Goal: Communication & Community: Answer question/provide support

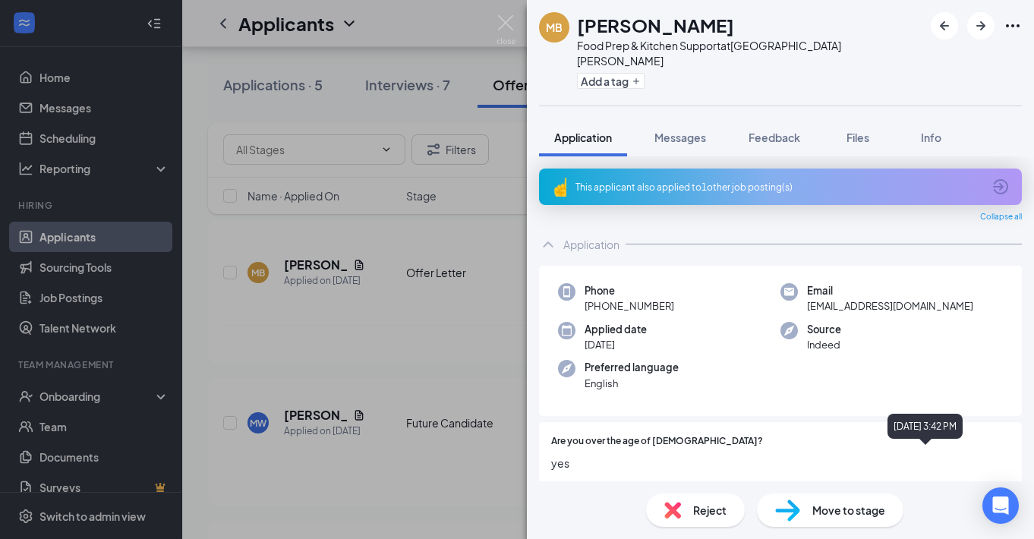
scroll to position [1076, 0]
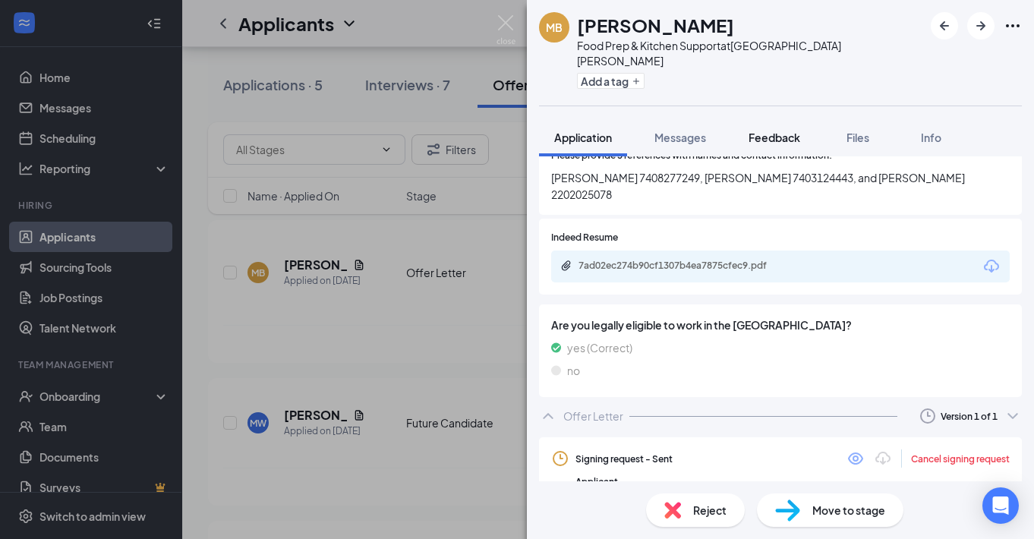
click at [773, 131] on span "Feedback" at bounding box center [774, 138] width 52 height 14
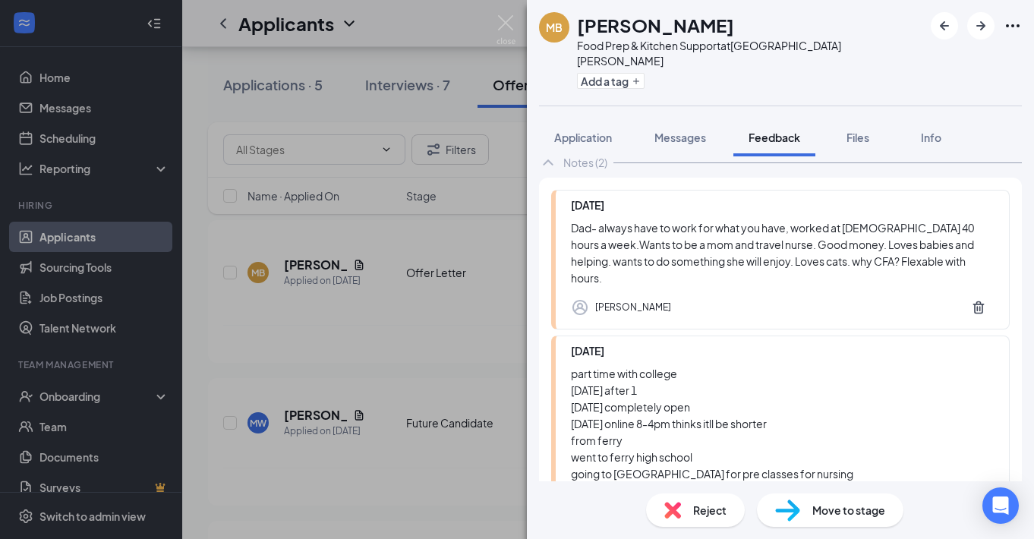
scroll to position [81, 0]
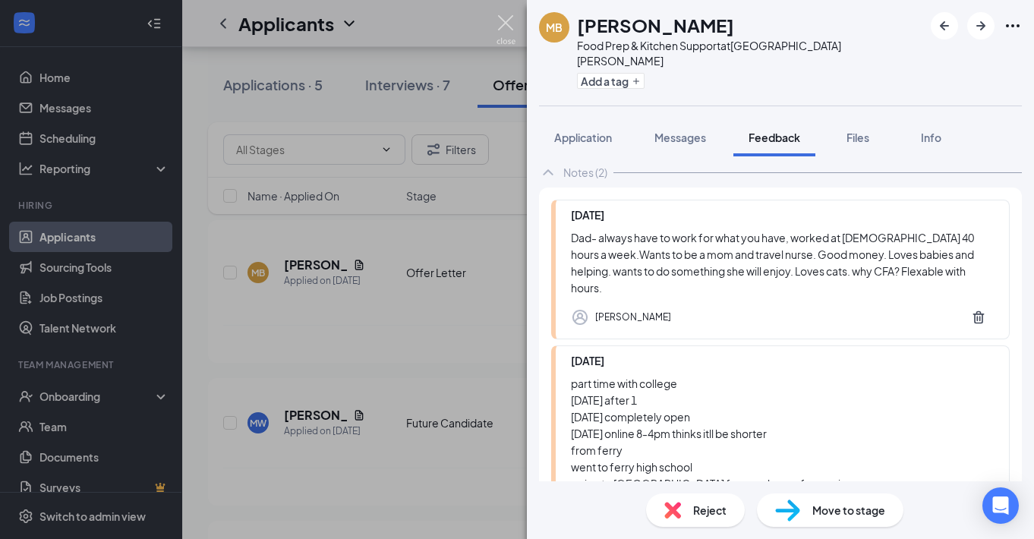
click at [502, 19] on img at bounding box center [505, 30] width 19 height 30
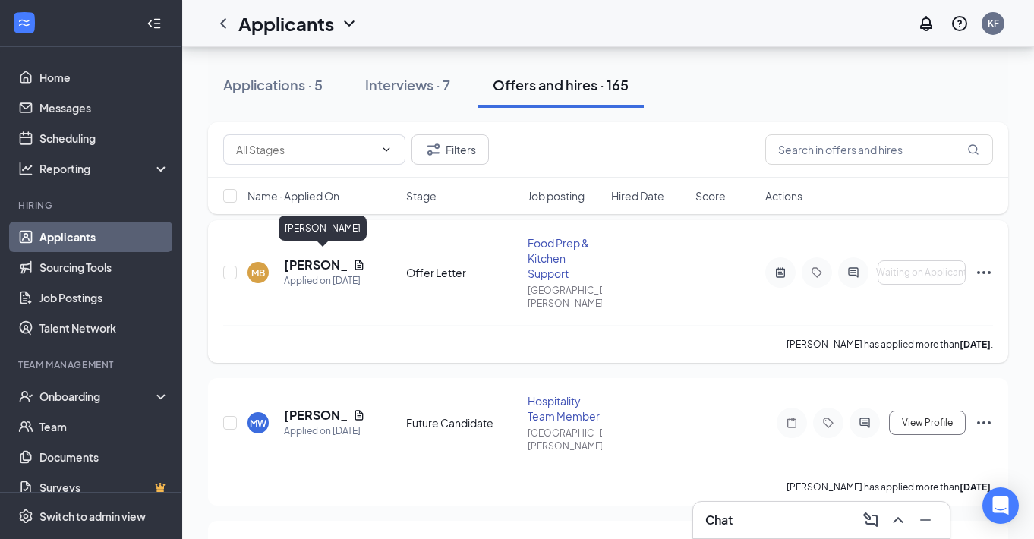
click at [297, 256] on h5 "[PERSON_NAME]" at bounding box center [315, 264] width 63 height 17
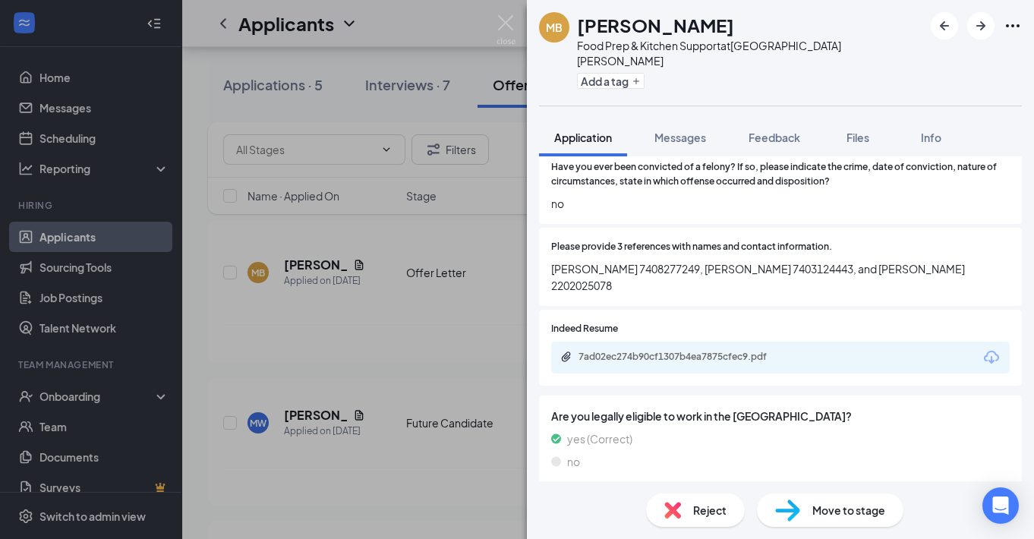
scroll to position [984, 0]
click at [772, 130] on div "Feedback" at bounding box center [774, 137] width 52 height 15
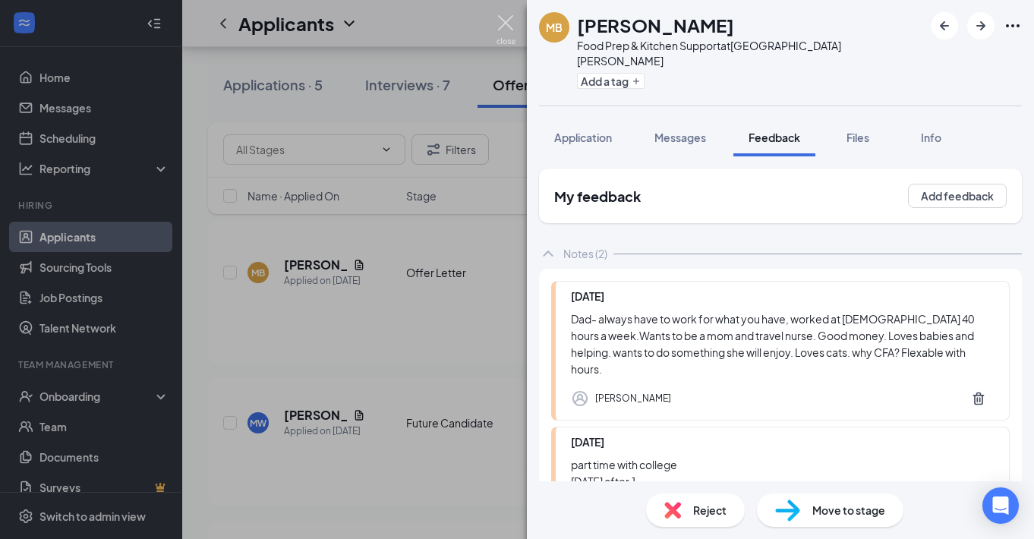
click at [507, 27] on img at bounding box center [505, 30] width 19 height 30
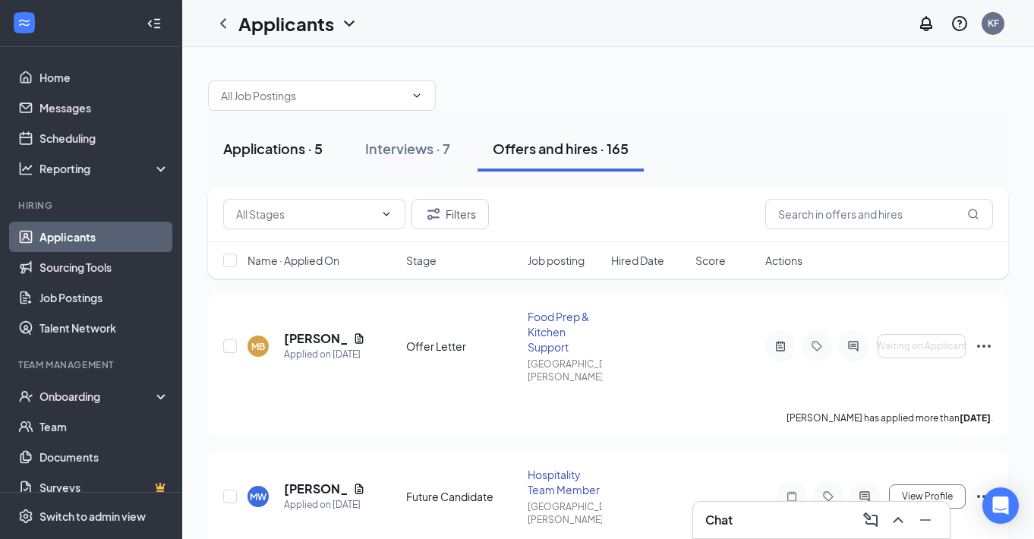
click at [303, 156] on div "Applications · 5" at bounding box center [272, 148] width 99 height 19
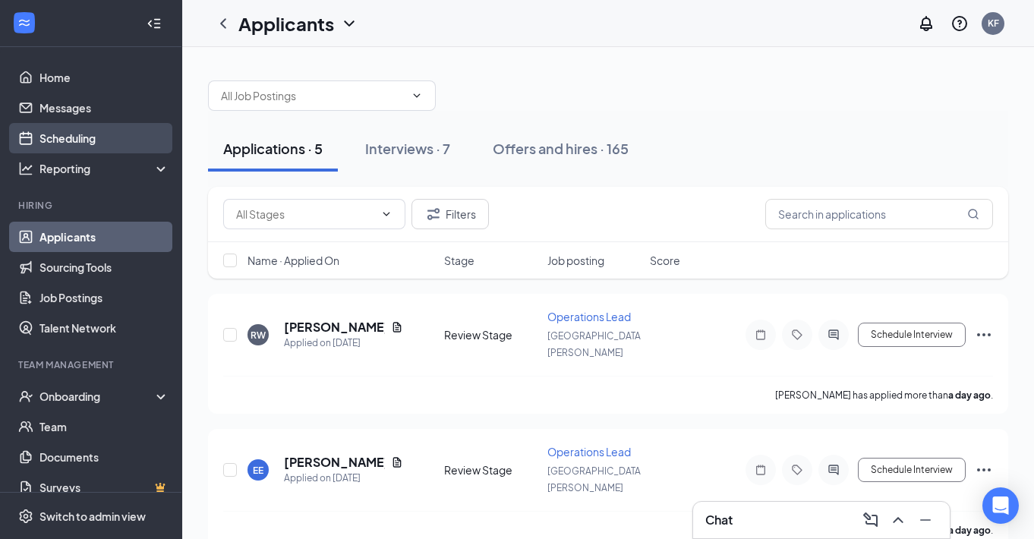
click at [119, 143] on link "Scheduling" at bounding box center [104, 138] width 130 height 30
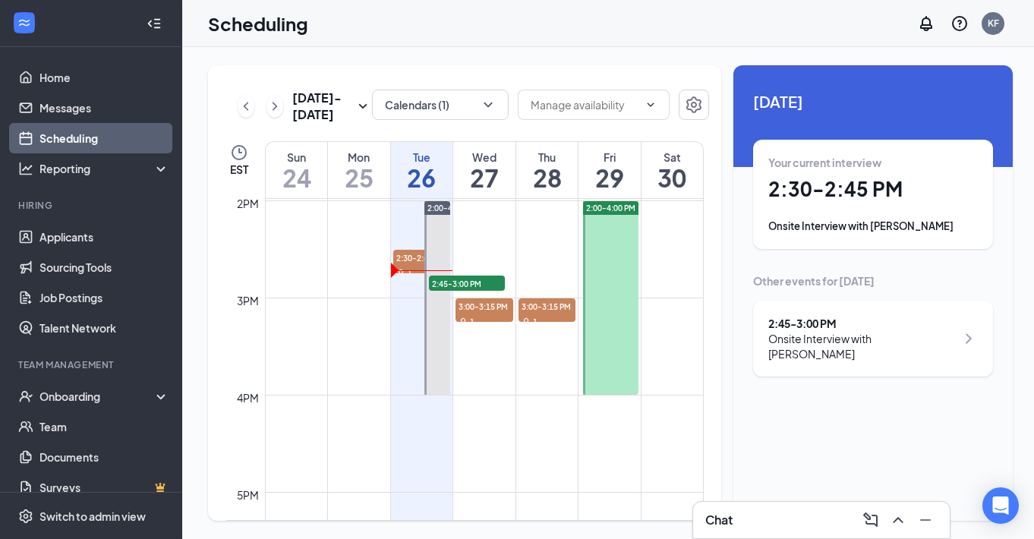
scroll to position [1355, 0]
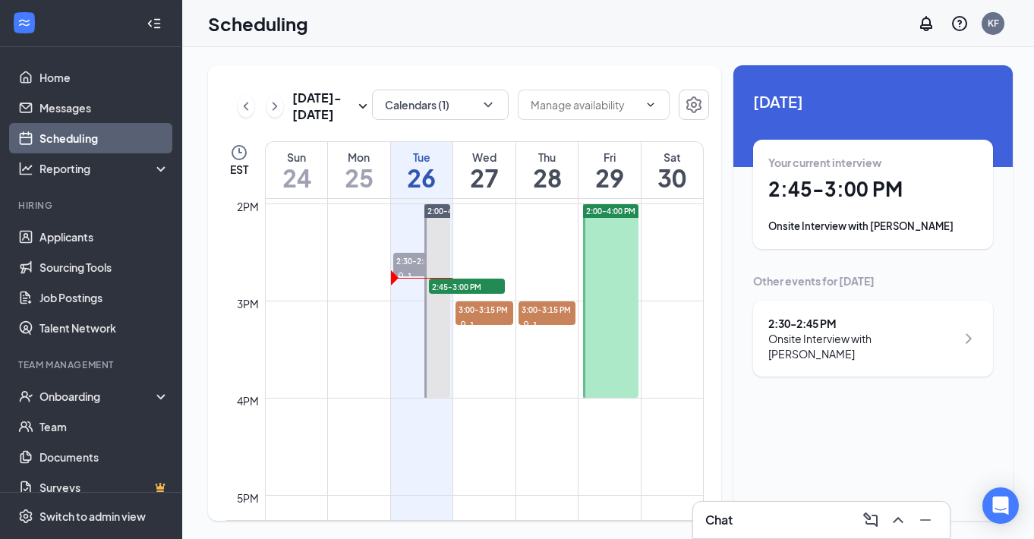
click at [861, 344] on div "Onsite Interview with Danielle Williams" at bounding box center [861, 346] width 187 height 30
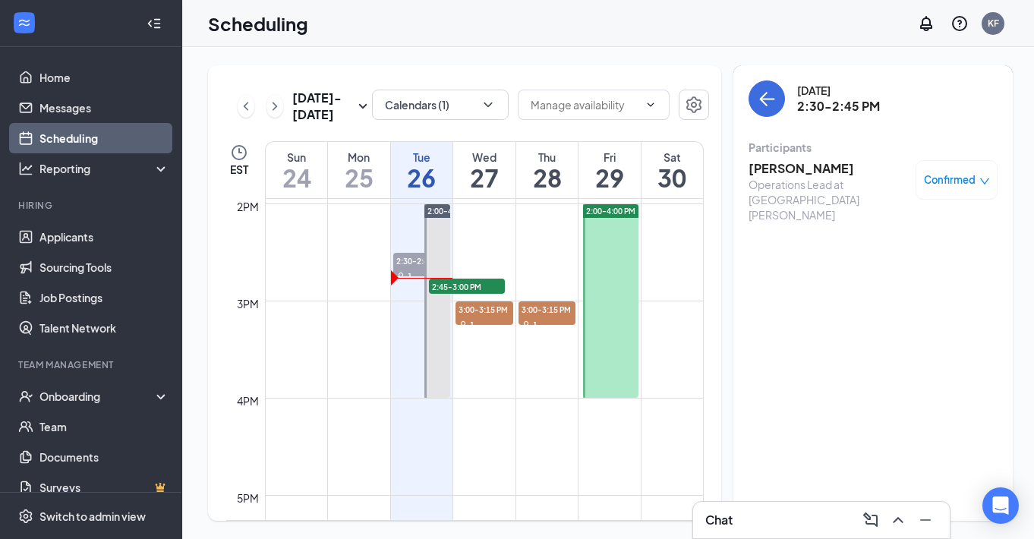
click at [861, 344] on div "Tuesday, Aug 26 2:30-2:45 PM Participants Danielle Williams Operations Lead at …" at bounding box center [872, 292] width 279 height 455
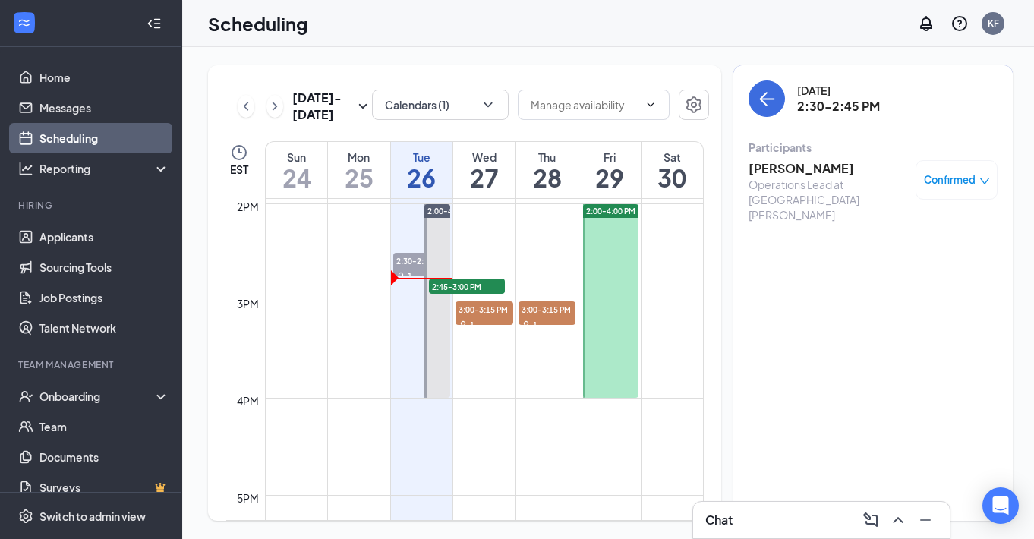
click at [861, 344] on div "Tuesday, Aug 26 2:30-2:45 PM Participants Danielle Williams Operations Lead at …" at bounding box center [872, 292] width 279 height 455
click at [757, 102] on icon "ArrowLeft" at bounding box center [766, 99] width 18 height 18
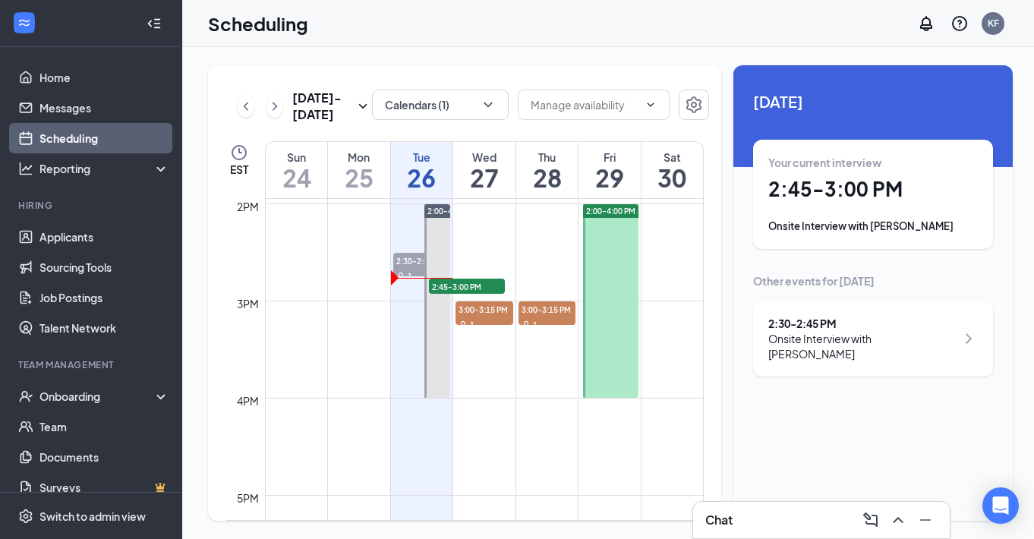
click at [896, 228] on div "Onsite Interview with kyla tennant" at bounding box center [872, 226] width 209 height 15
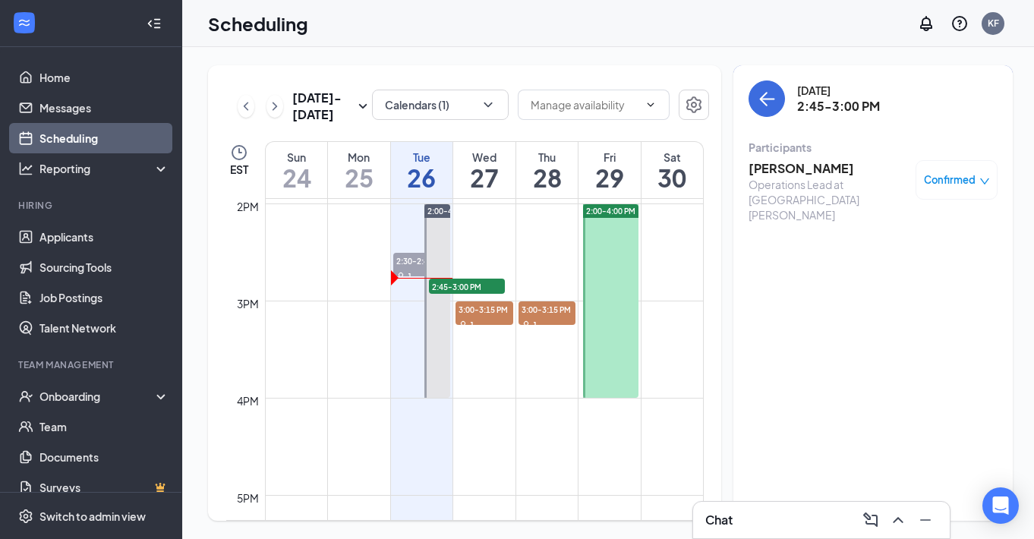
click at [780, 172] on h3 "kyla tennant" at bounding box center [827, 168] width 159 height 17
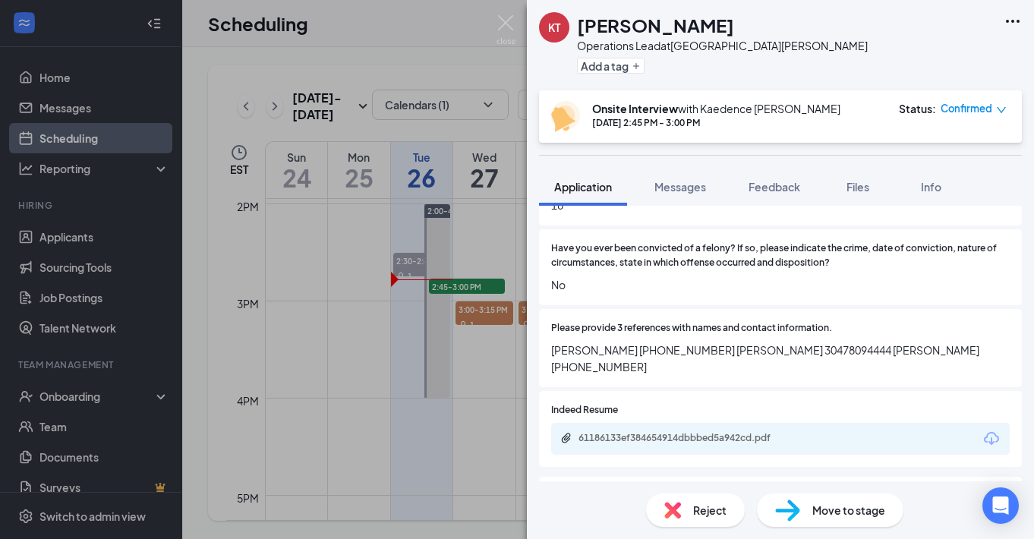
scroll to position [914, 0]
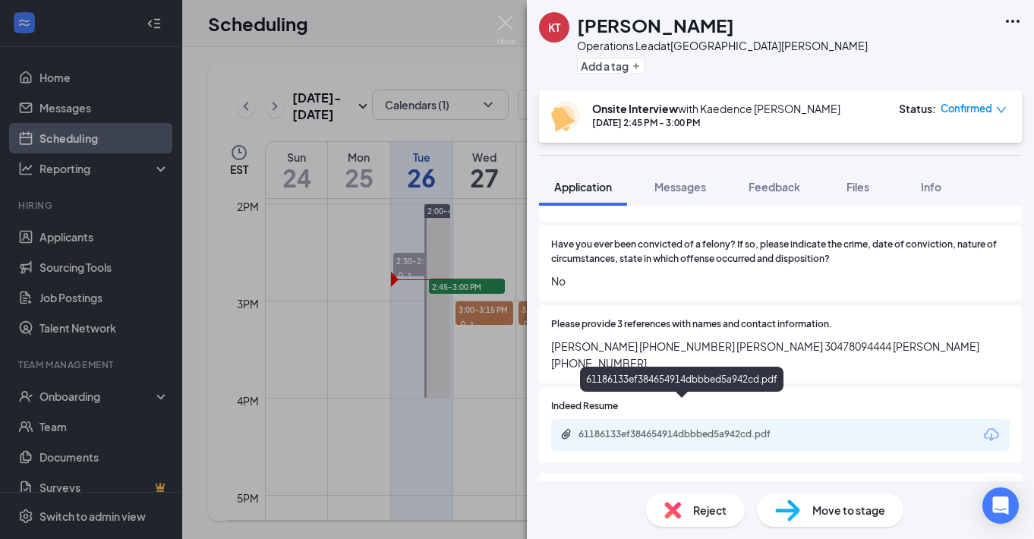
click at [693, 428] on div "61186133ef384654914dbbbed5a942cd.pdf" at bounding box center [684, 434] width 212 height 12
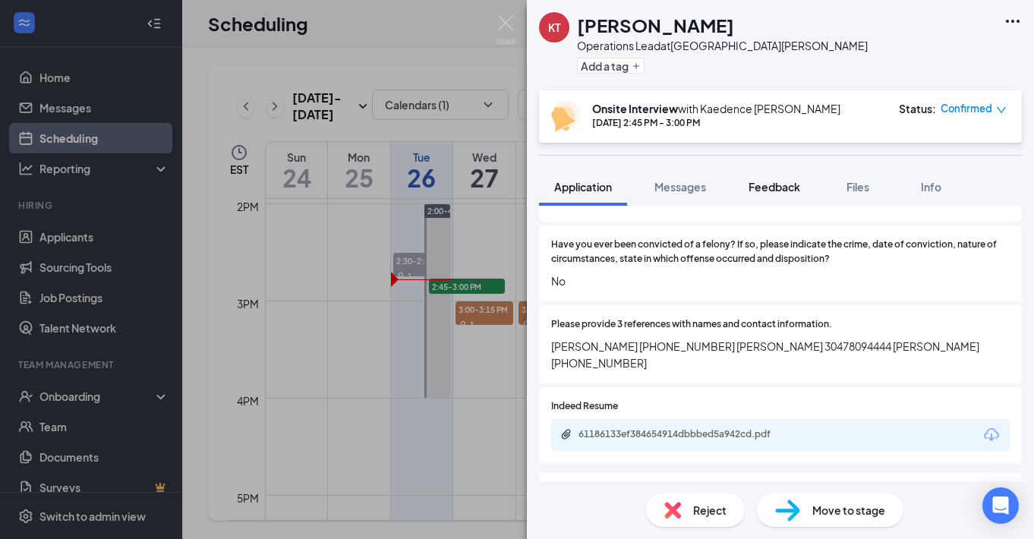
click at [782, 190] on span "Feedback" at bounding box center [774, 187] width 52 height 14
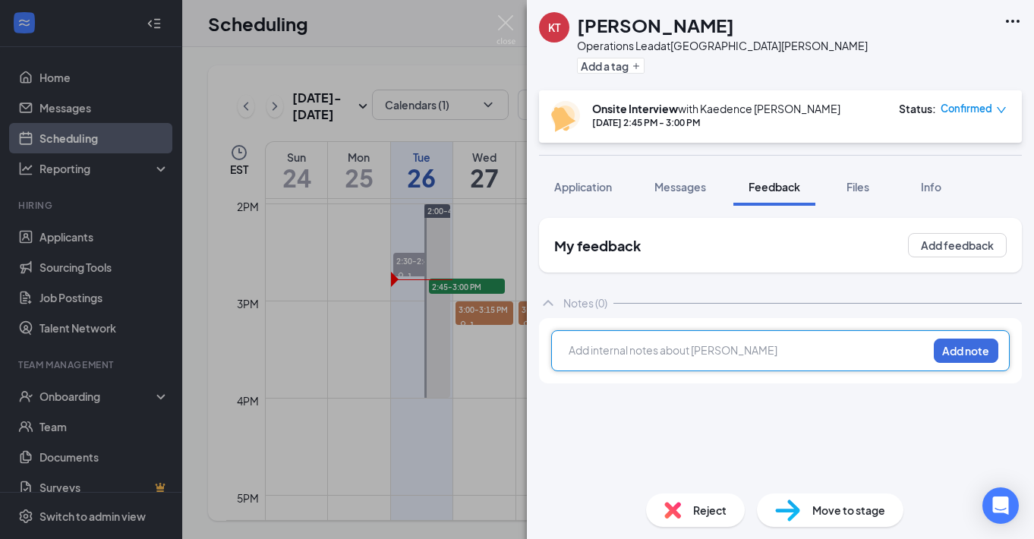
click at [628, 344] on div at bounding box center [747, 350] width 357 height 16
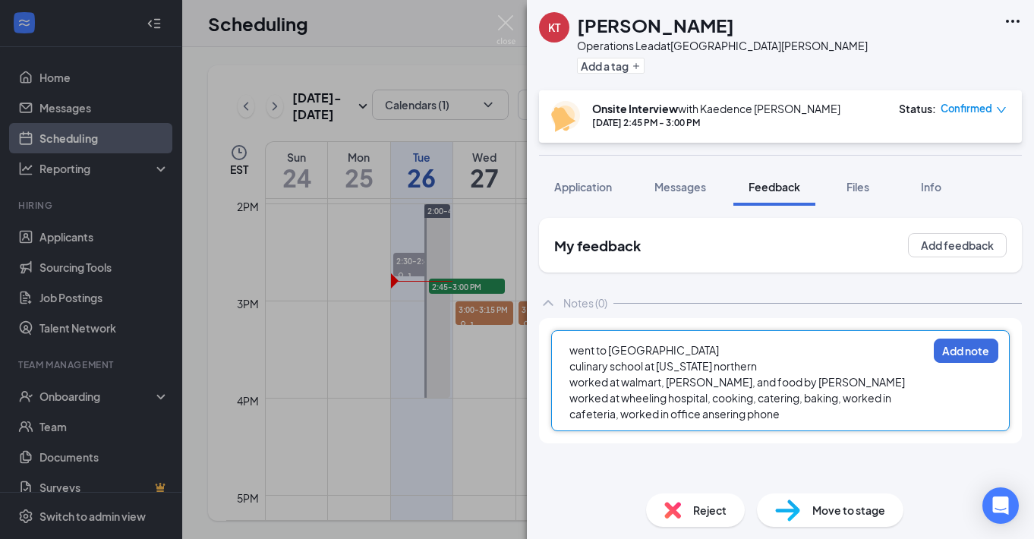
click at [724, 417] on span "worked at wheeling hospital, cooking, catering, baking, worked in cafeteria, wo…" at bounding box center [730, 406] width 323 height 30
click at [728, 417] on span "worked at wheeling hospital, cooking, catering, baking, worked in cafeteria, wo…" at bounding box center [730, 406] width 323 height 30
click at [807, 410] on div "worked at wheeling hospital, cooking, catering, baking, worked in cafeteria, wo…" at bounding box center [747, 406] width 357 height 32
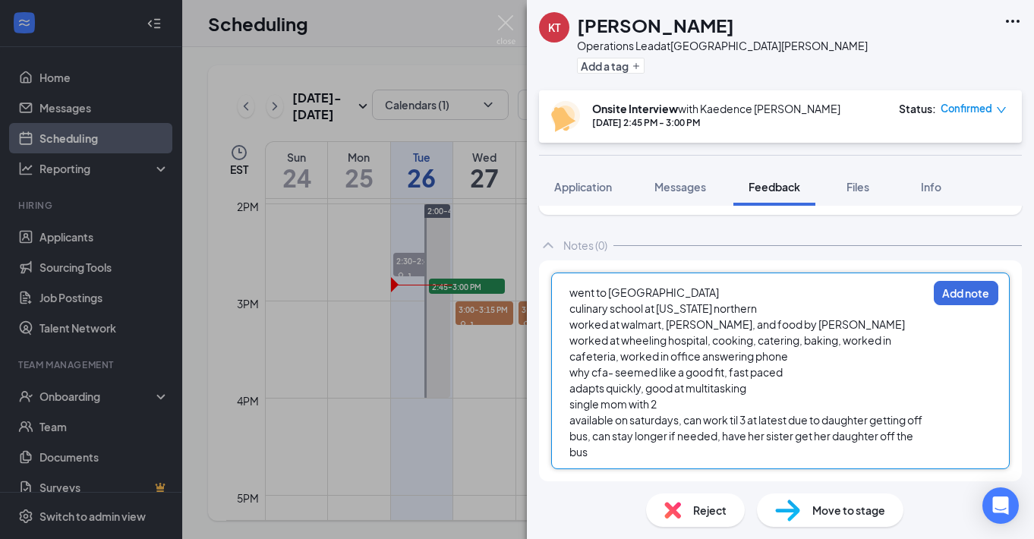
scroll to position [58, 0]
click at [798, 327] on div "worked at walmart, perkins, and food by jane" at bounding box center [747, 324] width 357 height 16
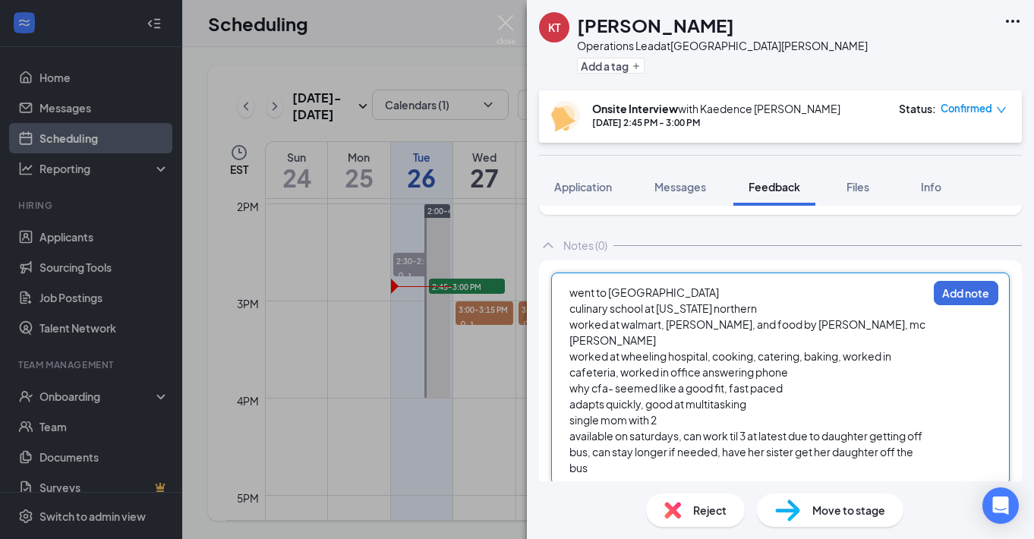
click at [760, 447] on div "available on saturdays, can work til 3 at latest due to daughter getting off bu…" at bounding box center [747, 452] width 357 height 48
click at [967, 299] on button "Add note" at bounding box center [965, 293] width 65 height 24
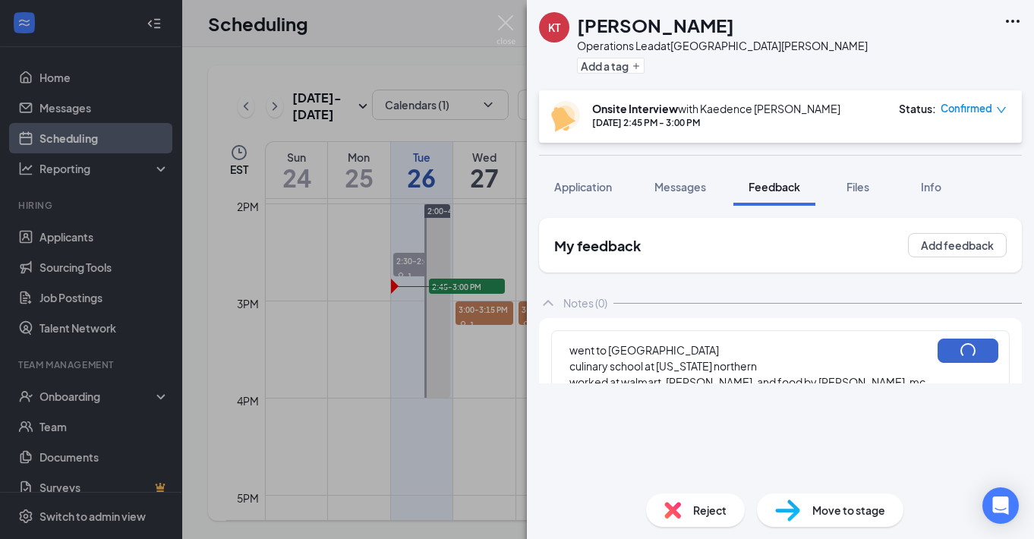
scroll to position [0, 0]
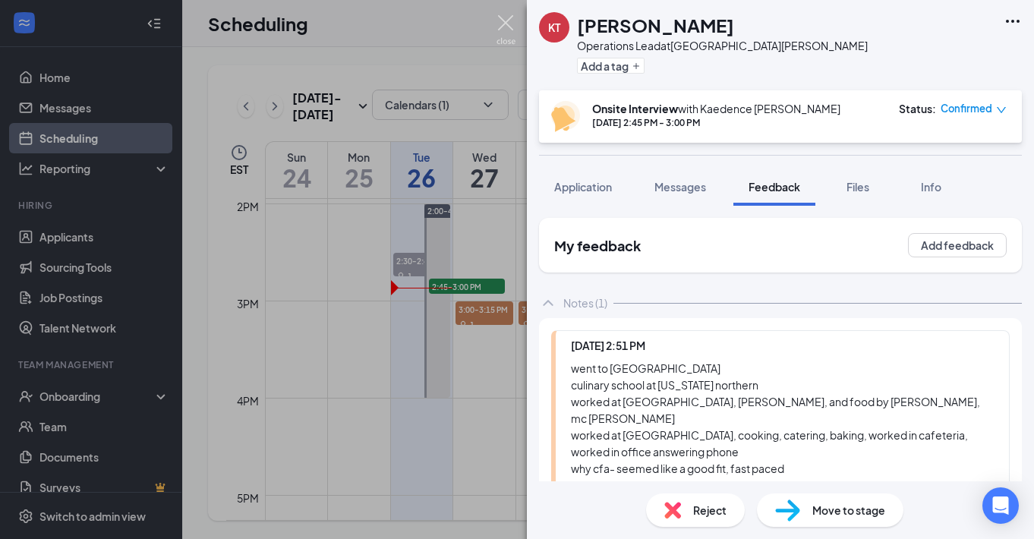
click at [506, 22] on img at bounding box center [505, 30] width 19 height 30
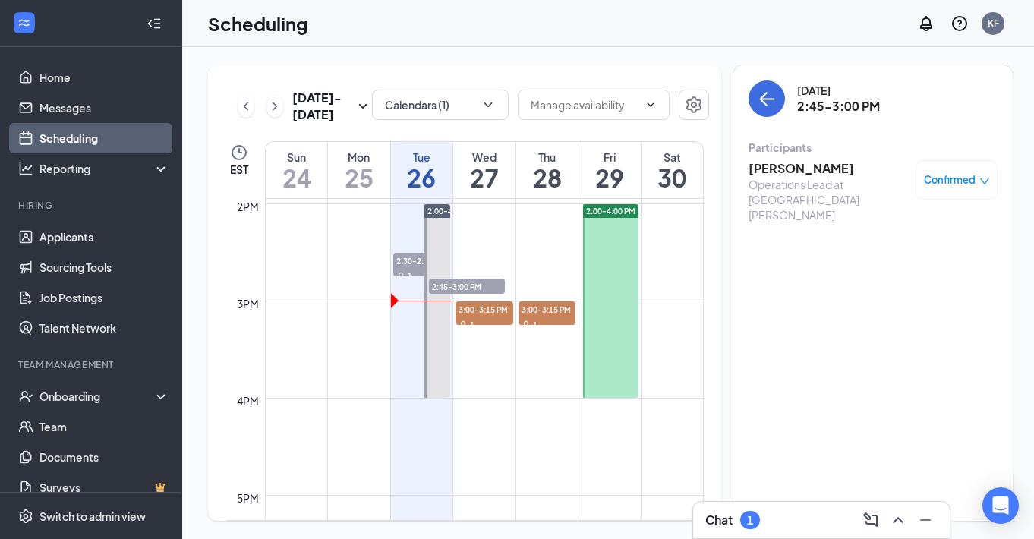
click at [768, 531] on div "Chat 1" at bounding box center [821, 520] width 232 height 24
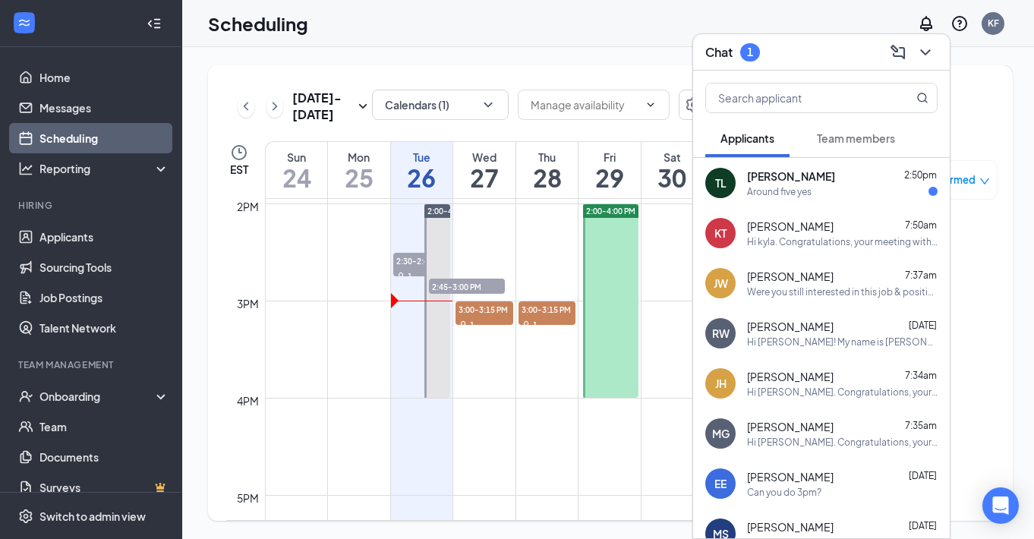
click at [831, 46] on div "Chat 1" at bounding box center [821, 52] width 232 height 24
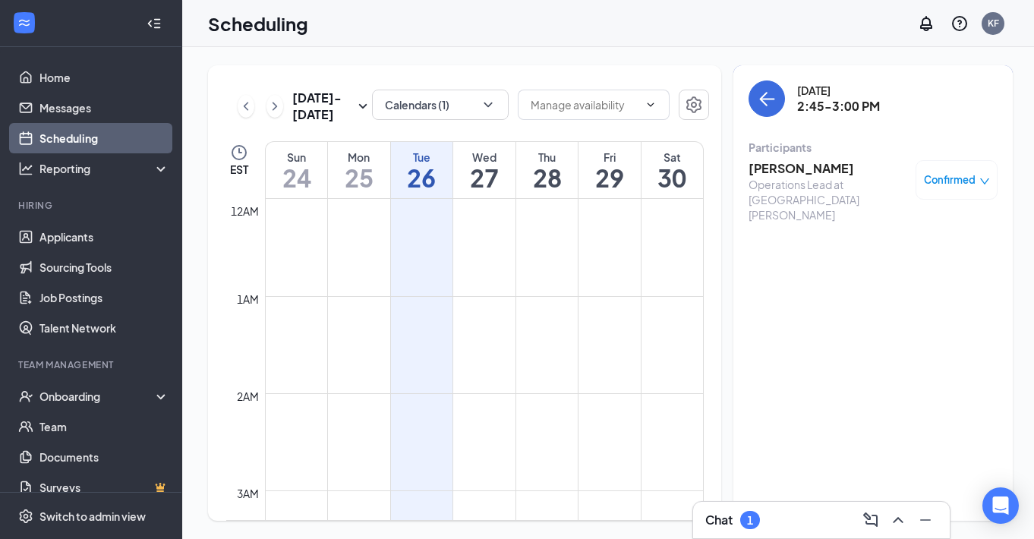
click at [759, 523] on div "1" at bounding box center [750, 520] width 20 height 18
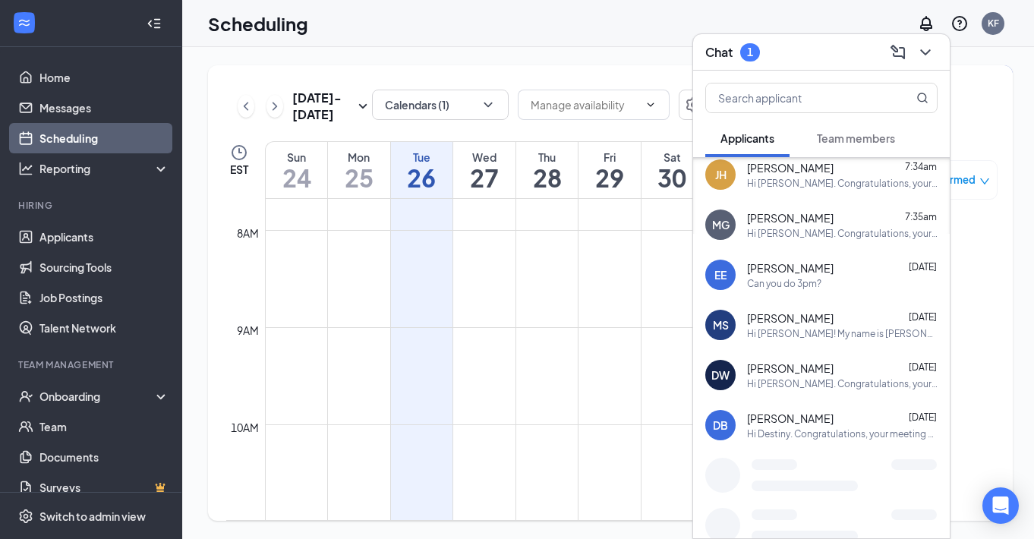
scroll to position [209, 0]
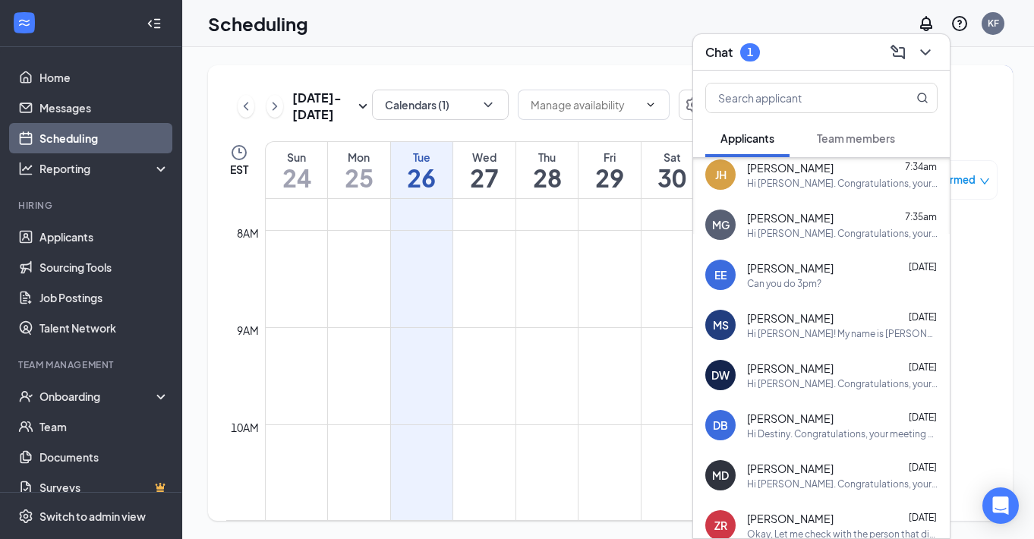
click at [795, 370] on span "Danielle Williams" at bounding box center [790, 367] width 87 height 15
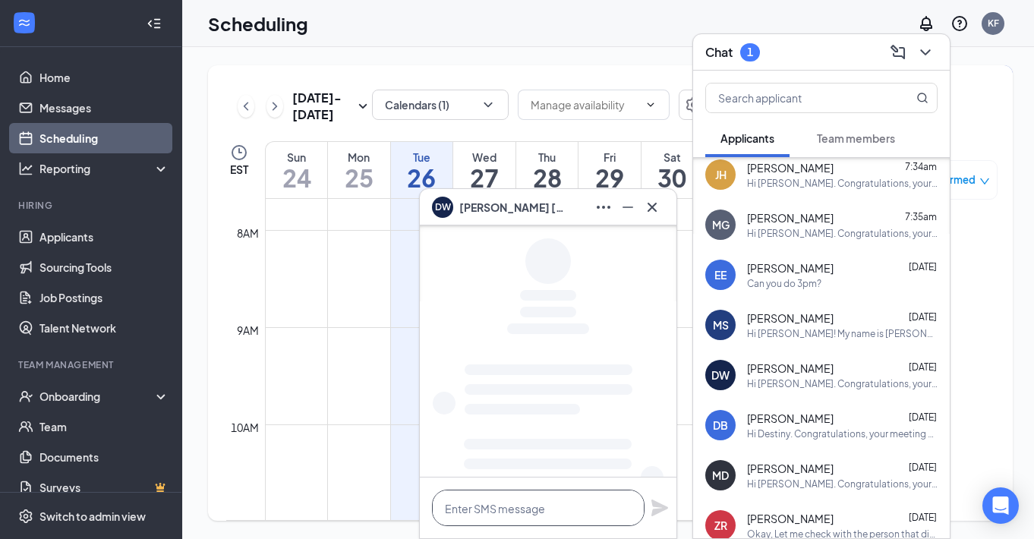
click at [485, 511] on textarea at bounding box center [538, 507] width 212 height 36
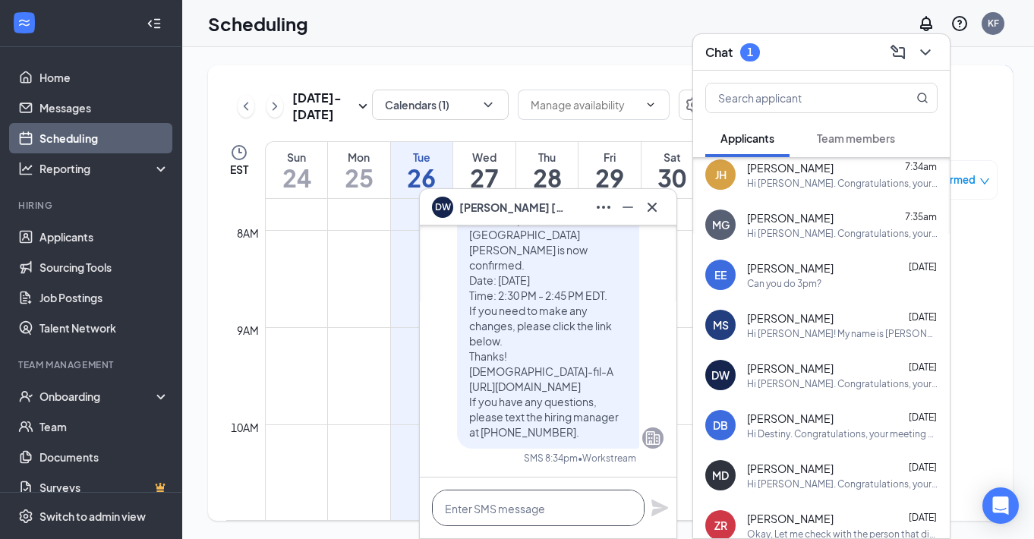
type textarea "G"
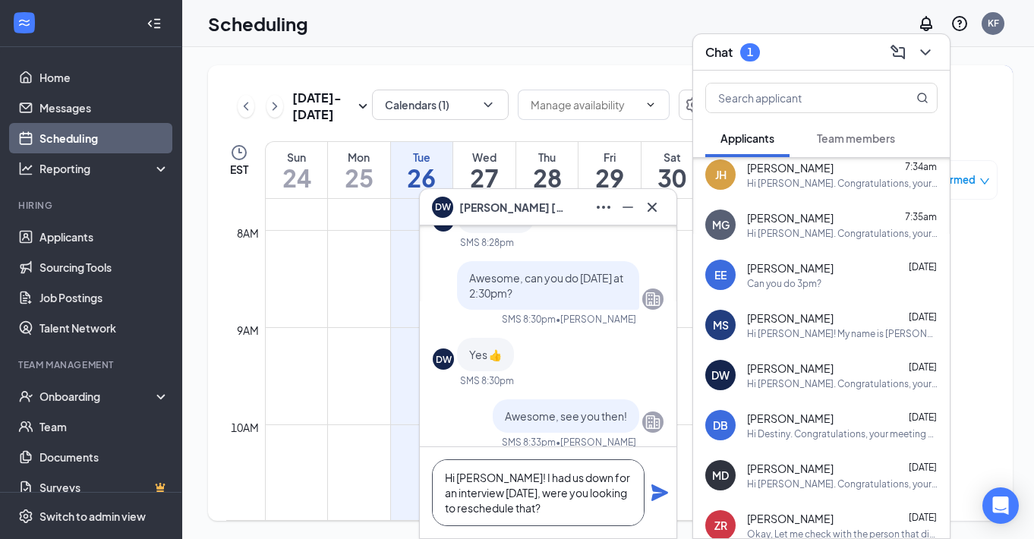
scroll to position [-317, 0]
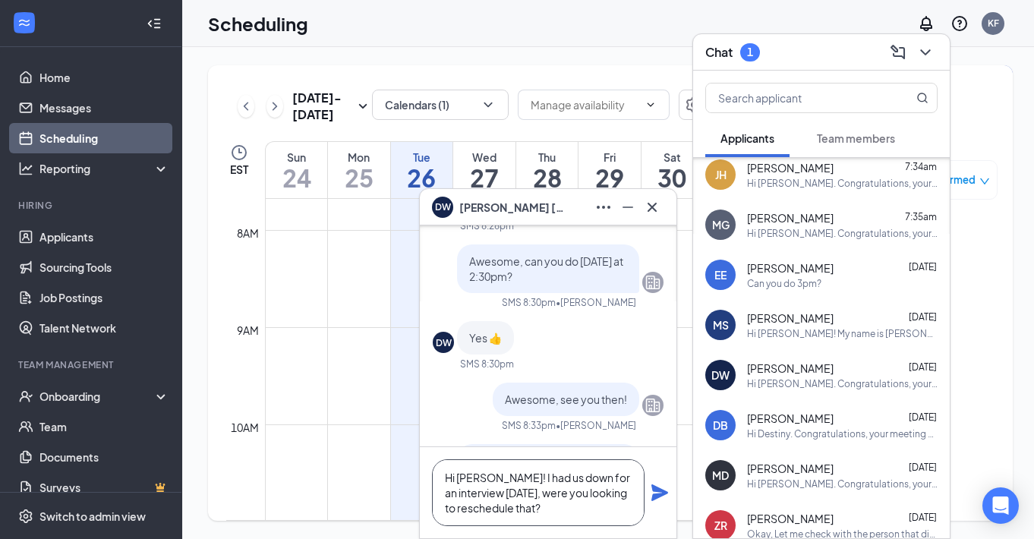
type textarea "Hi Danielle! I had us down for an interview today, were you looking to reschedu…"
click at [657, 498] on icon "Plane" at bounding box center [659, 492] width 17 height 17
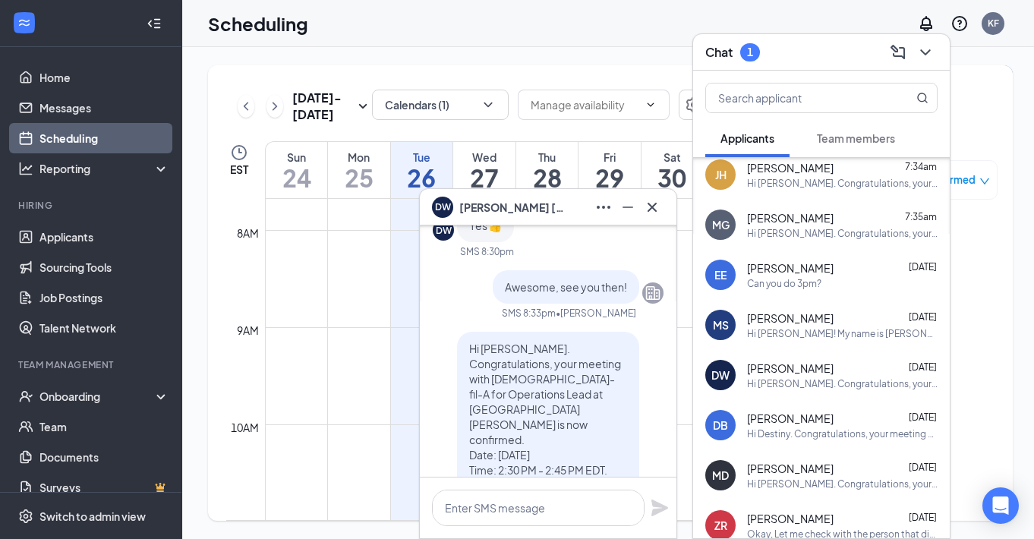
scroll to position [0, 0]
click at [658, 206] on icon "Cross" at bounding box center [652, 207] width 18 height 18
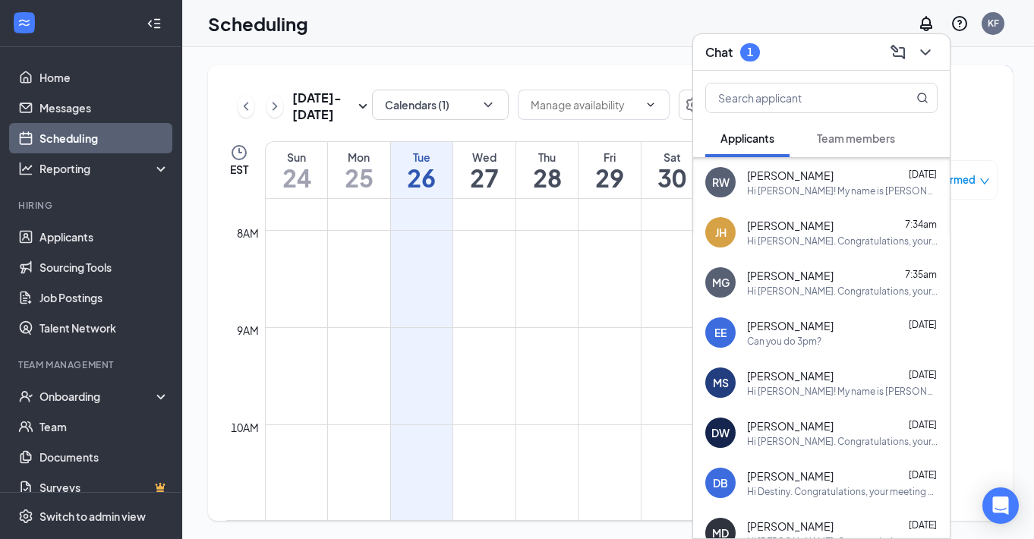
scroll to position [165, 0]
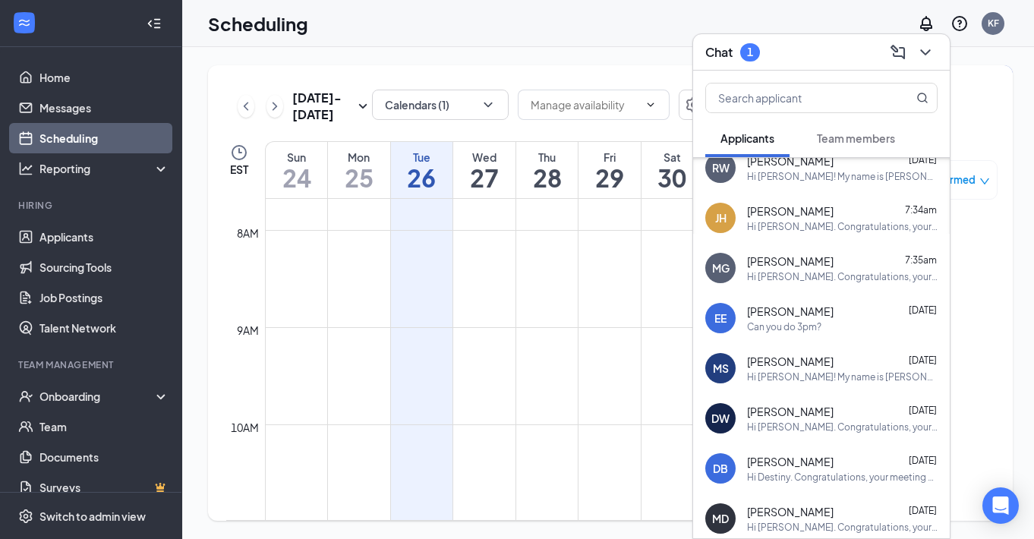
click at [804, 429] on div "Hi Danielle. Congratulations, your meeting with Chick-fil-A for Operations Lead…" at bounding box center [842, 426] width 190 height 13
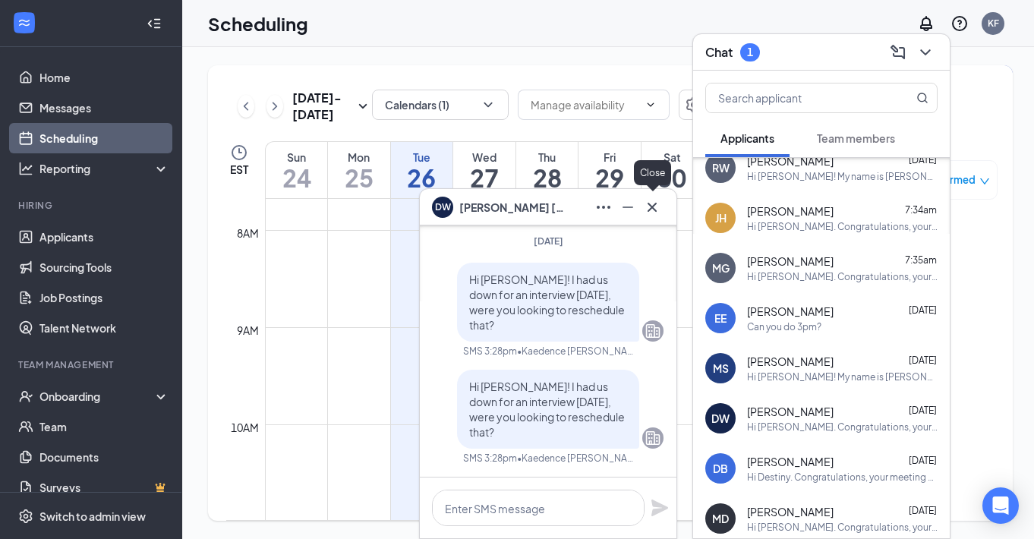
click at [659, 210] on icon "Cross" at bounding box center [652, 207] width 18 height 18
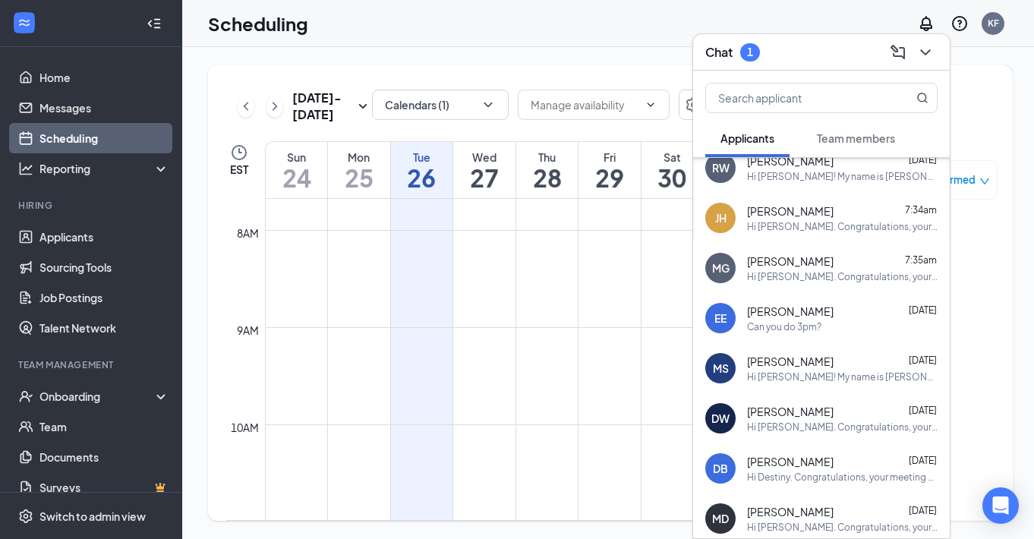
click at [788, 63] on div "Chat 1" at bounding box center [821, 52] width 232 height 24
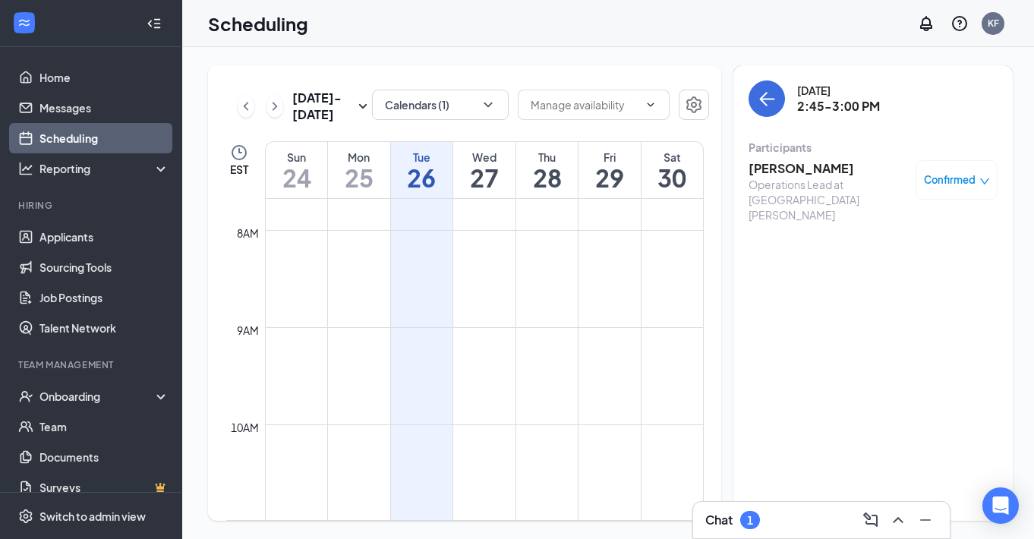
scroll to position [0, 0]
click at [121, 235] on link "Applicants" at bounding box center [104, 237] width 130 height 30
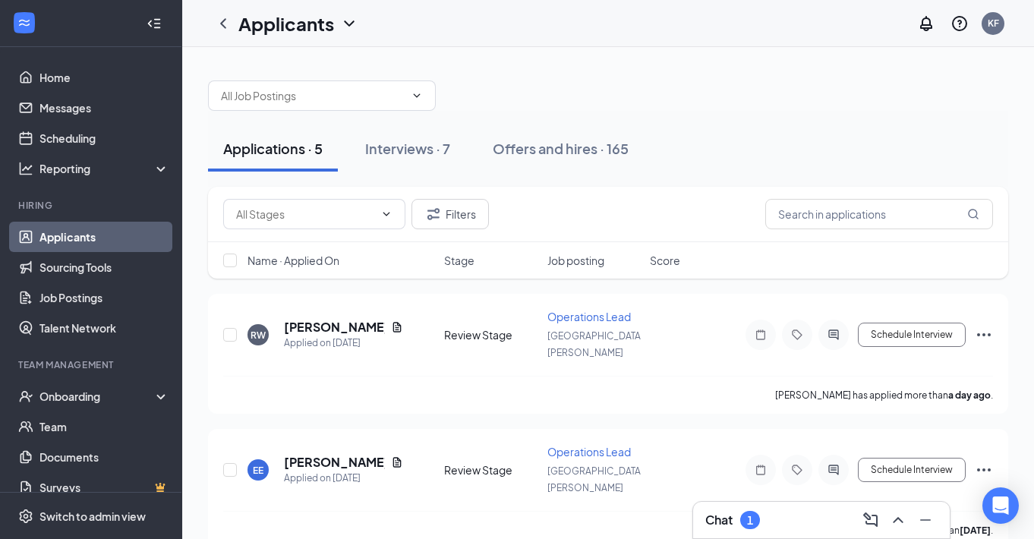
drag, startPoint x: 768, startPoint y: 521, endPoint x: 792, endPoint y: 230, distance: 291.7
click at [768, 521] on div "Chat 1" at bounding box center [821, 520] width 232 height 24
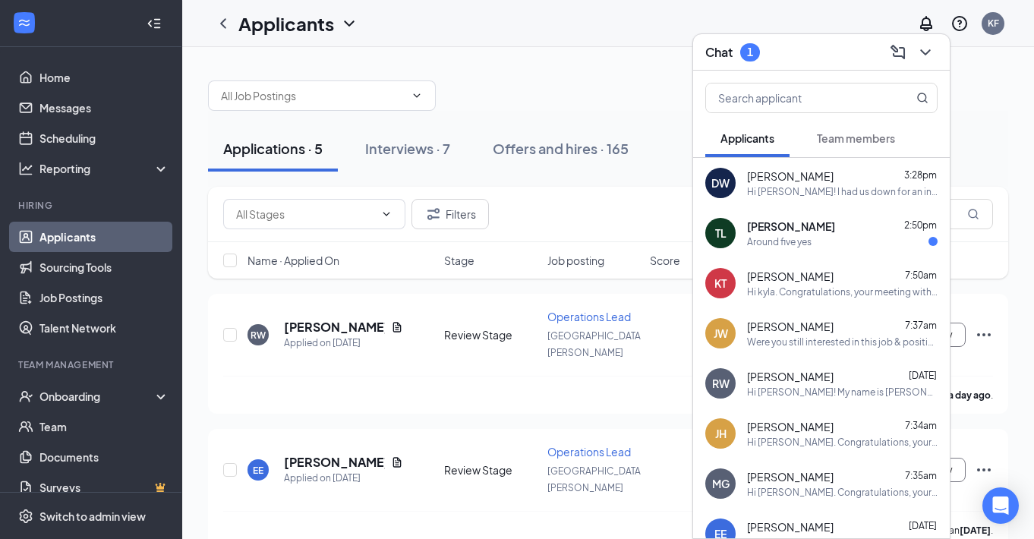
click at [798, 232] on span "Tylan Lucas" at bounding box center [791, 226] width 88 height 15
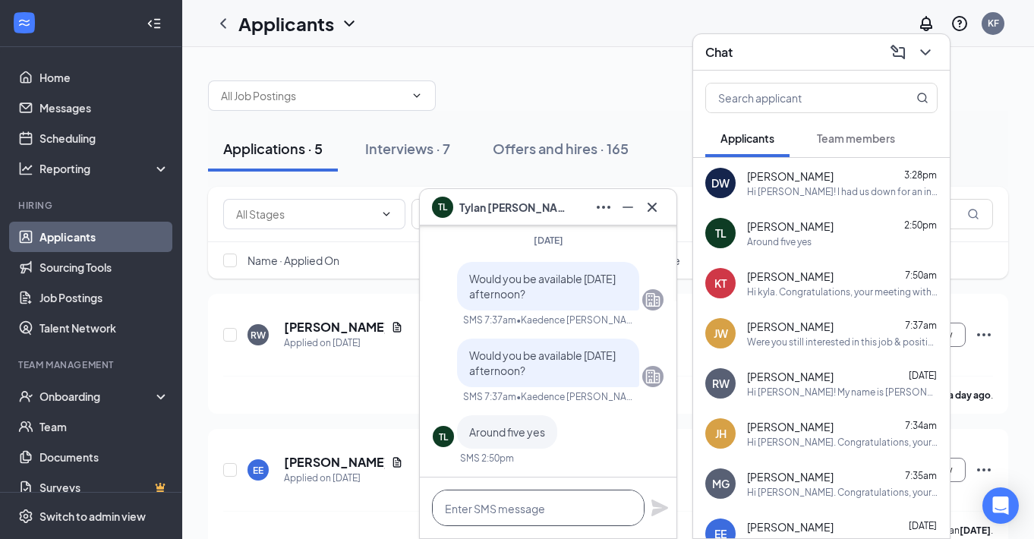
click at [518, 512] on textarea at bounding box center [538, 507] width 212 height 36
type textarea "Could you do tomorrow at 5?"
click at [658, 511] on icon "Plane" at bounding box center [659, 507] width 17 height 17
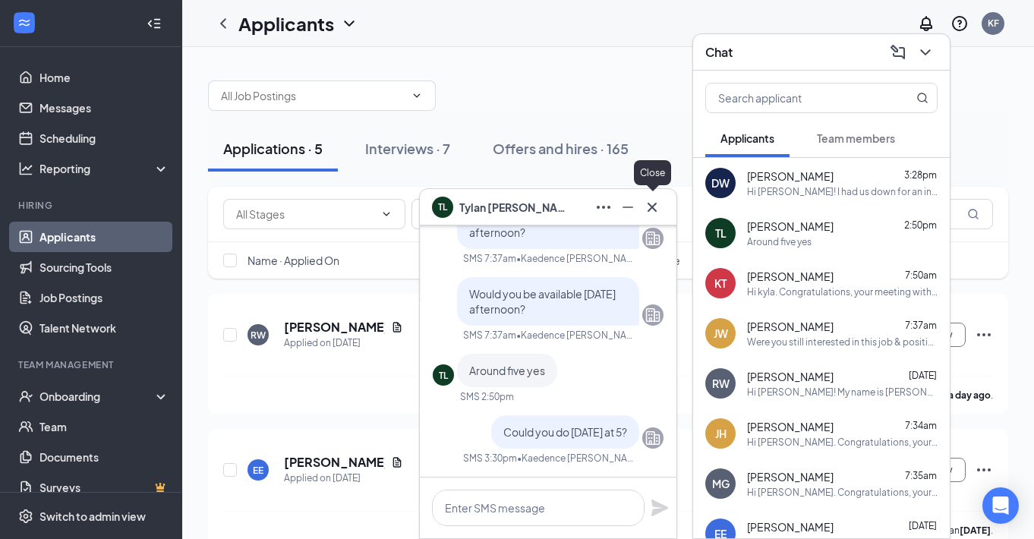
click at [651, 216] on icon "Cross" at bounding box center [652, 207] width 18 height 18
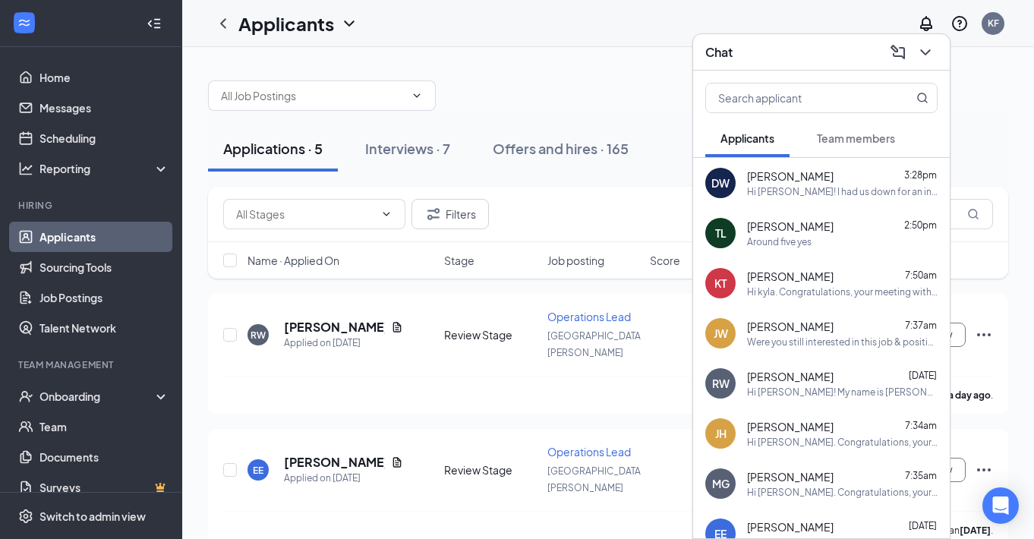
click at [791, 50] on div "Chat" at bounding box center [821, 52] width 232 height 24
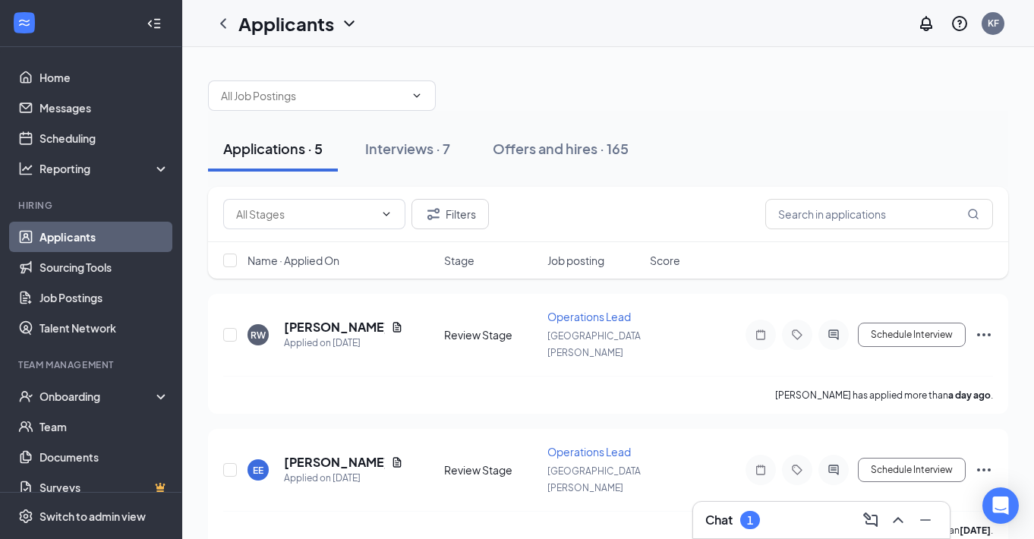
click at [776, 534] on div "Chat 1" at bounding box center [821, 520] width 256 height 36
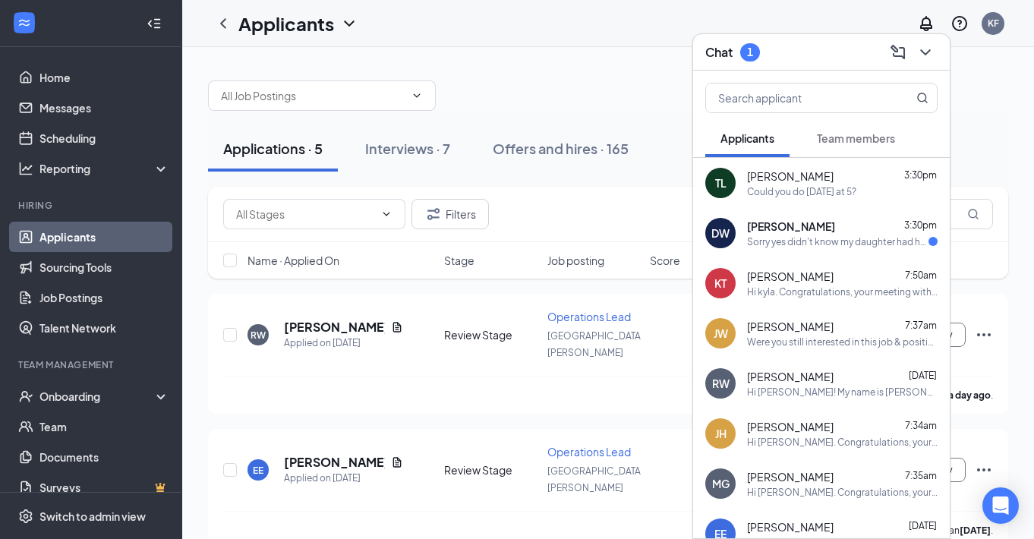
click at [869, 244] on div "Sorry yes didn't know my daughter had her driver's test today" at bounding box center [837, 241] width 181 height 13
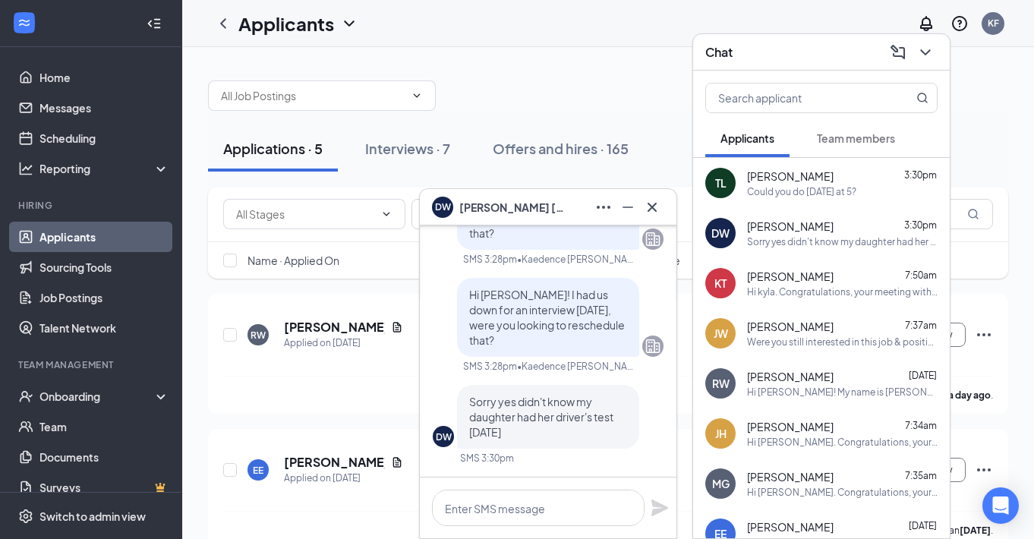
scroll to position [0, 0]
click at [491, 509] on textarea at bounding box center [538, 507] width 212 height 36
type textarea "Could you do Thursday at 3:15pm?"
click at [663, 510] on icon "Plane" at bounding box center [659, 507] width 17 height 17
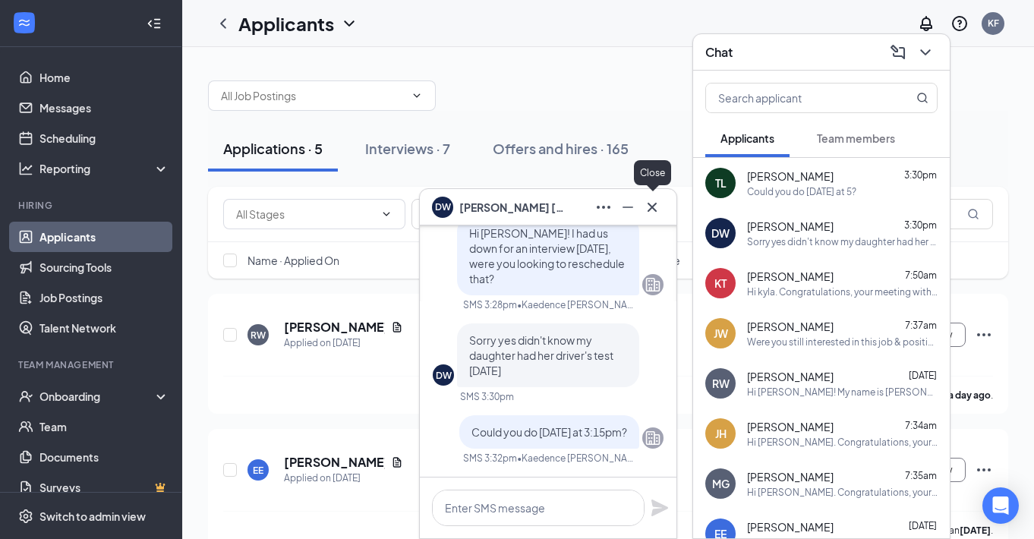
click at [656, 206] on icon "Cross" at bounding box center [652, 207] width 18 height 18
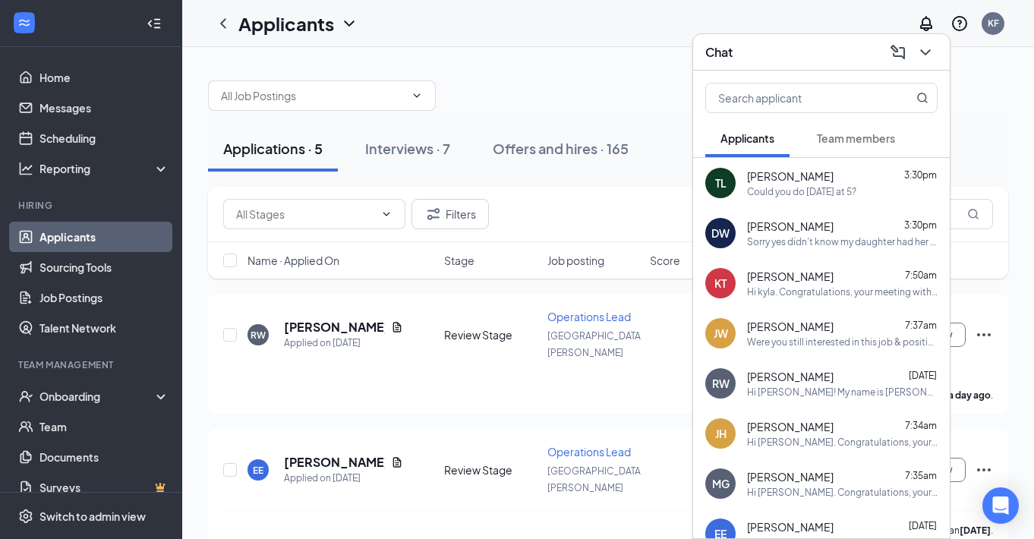
click at [826, 49] on div "Chat" at bounding box center [821, 52] width 232 height 24
